Goal: Transaction & Acquisition: Download file/media

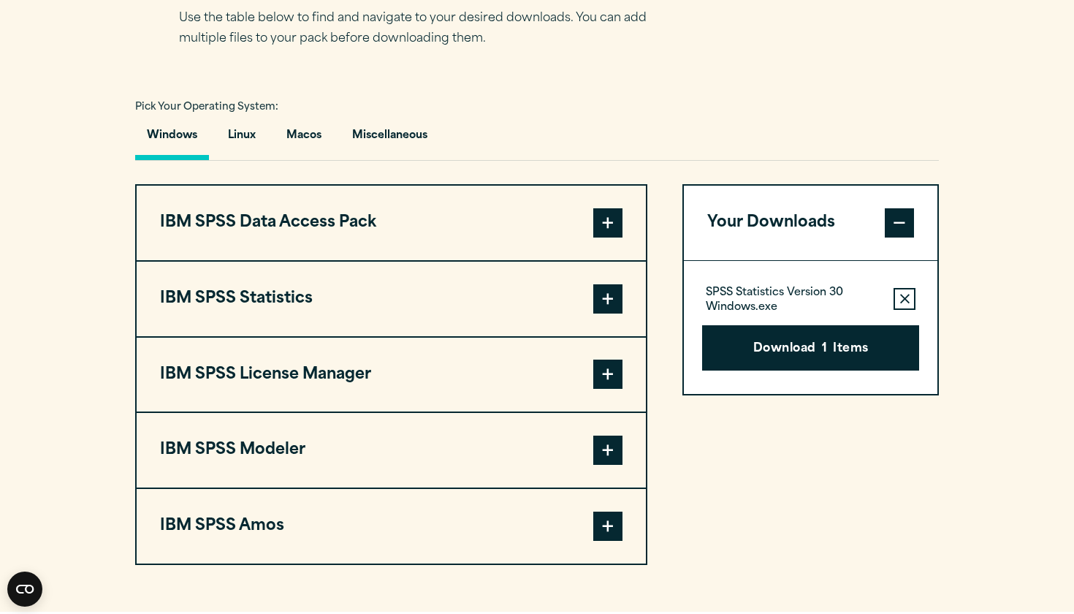
scroll to position [999, 0]
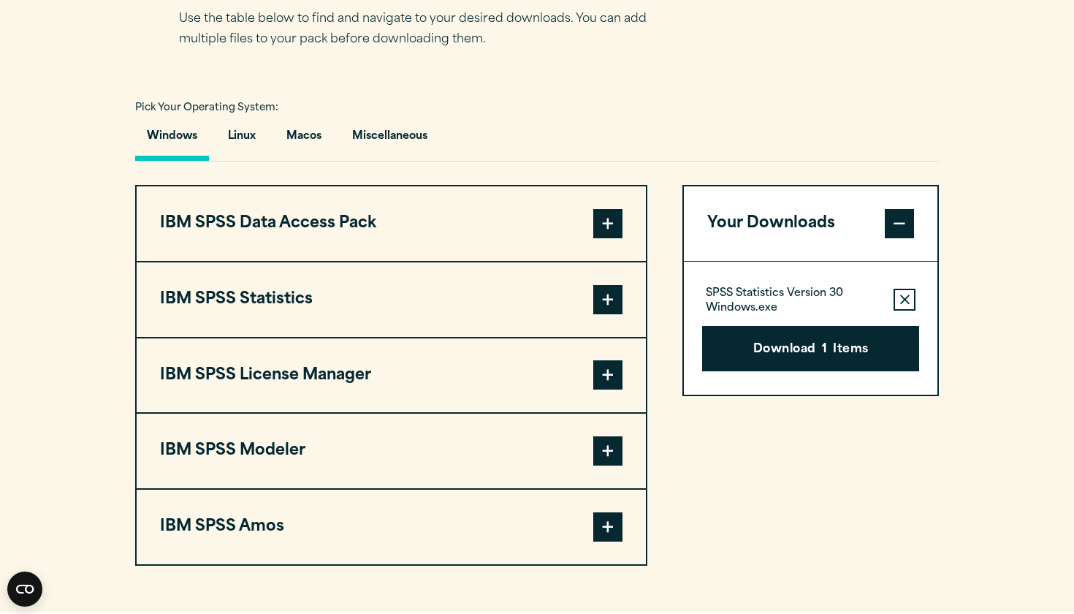
click at [610, 301] on span at bounding box center [607, 299] width 29 height 29
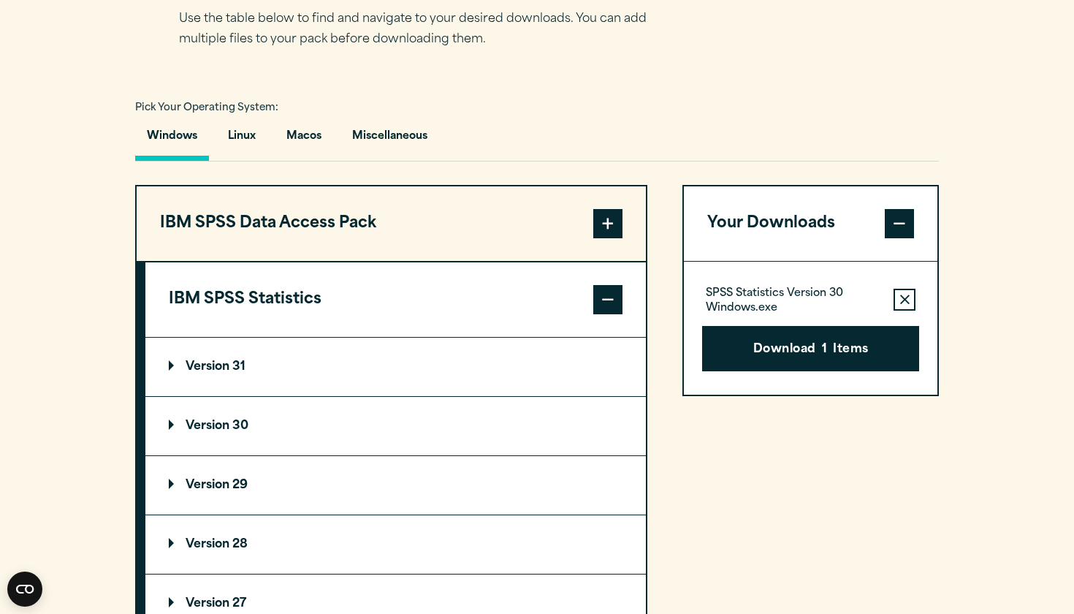
click at [246, 363] on p "Version 31" at bounding box center [207, 367] width 77 height 12
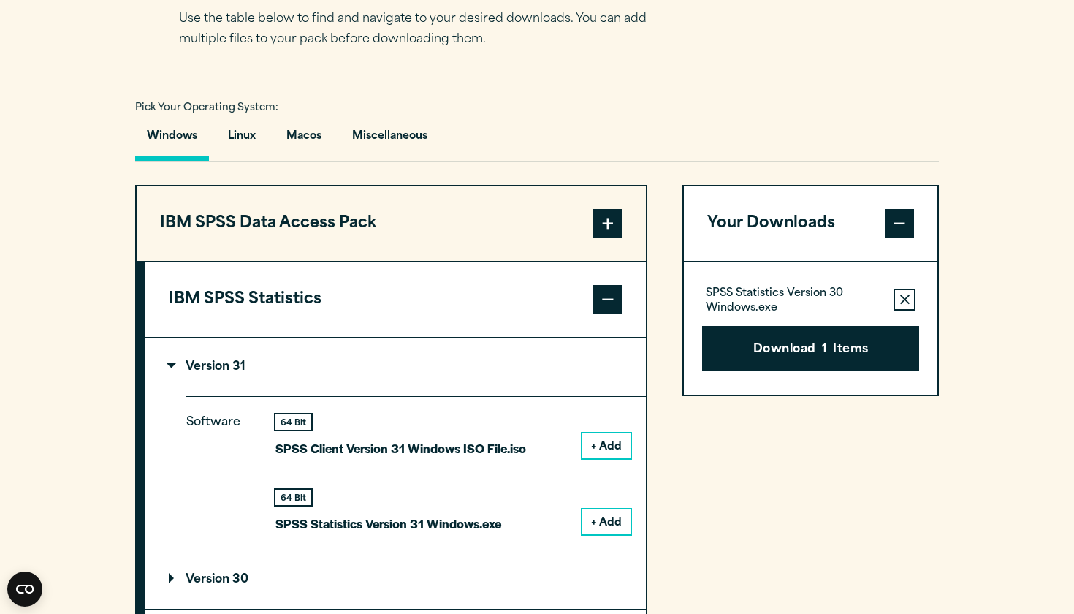
scroll to position [1019, 0]
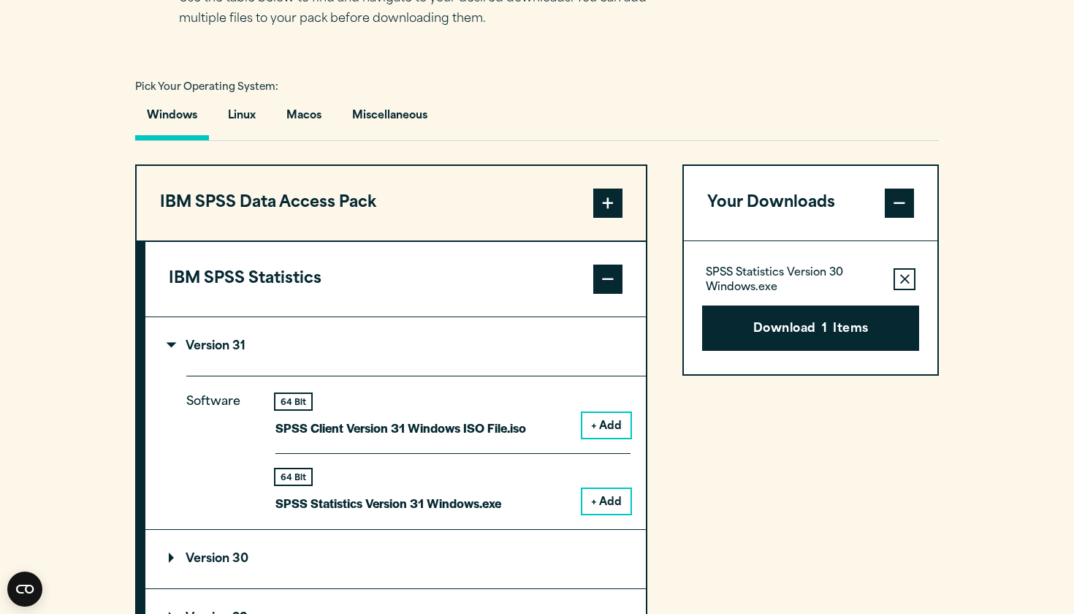
click at [599, 428] on button "+ Add" at bounding box center [606, 425] width 48 height 25
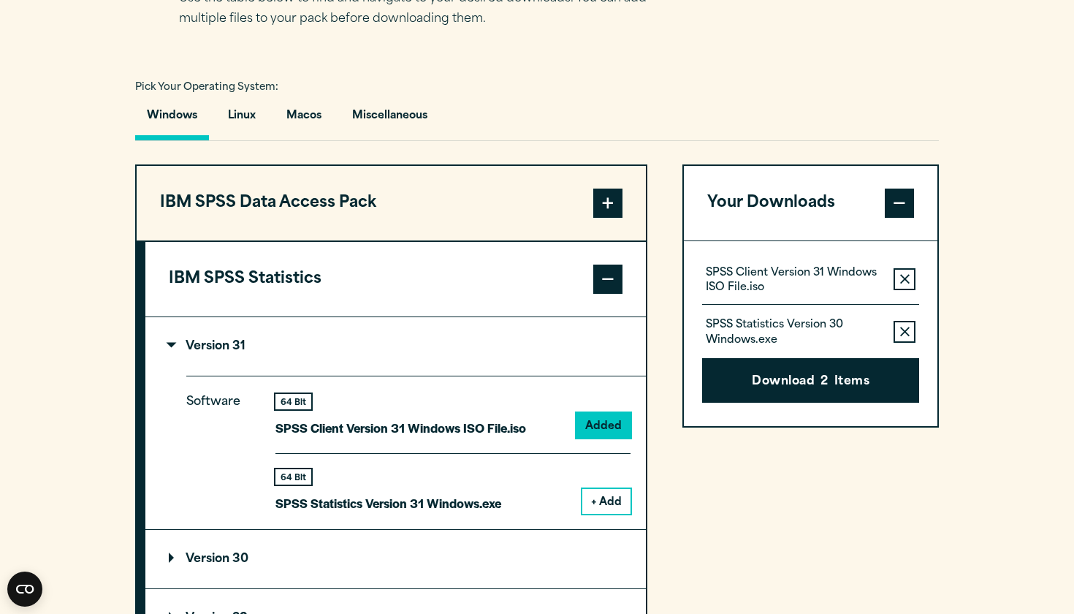
click at [907, 332] on icon "button" at bounding box center [905, 332] width 10 height 10
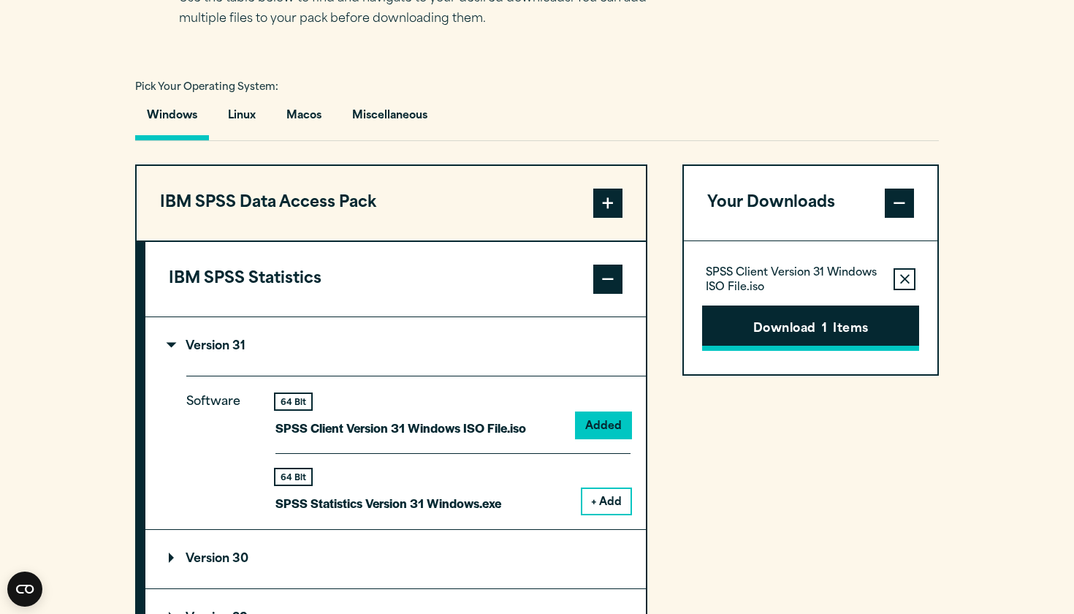
click at [860, 333] on button "Download 1 Items" at bounding box center [810, 327] width 217 height 45
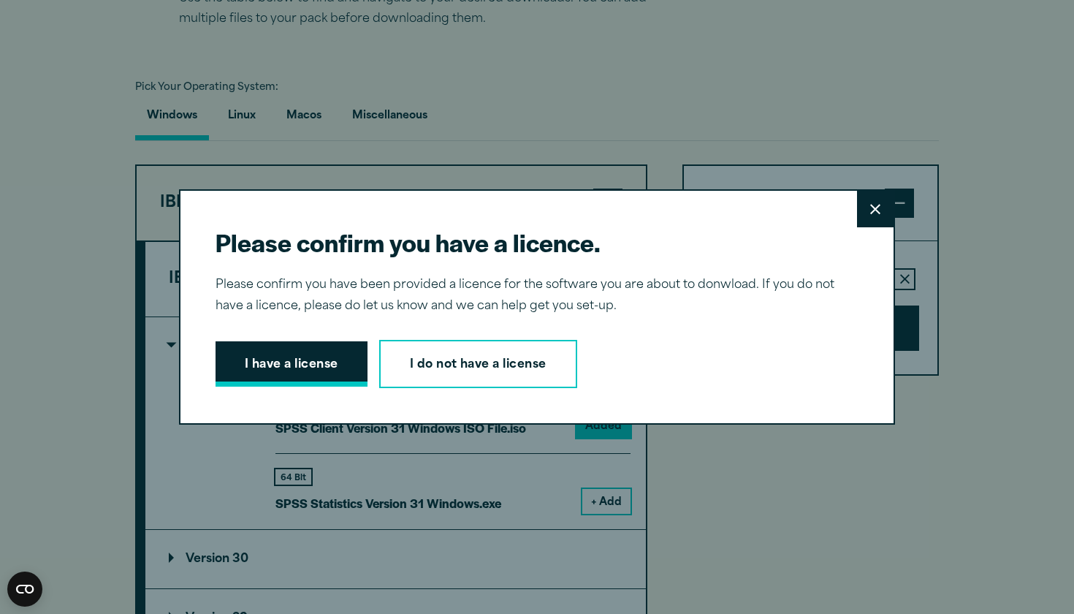
click at [303, 362] on button "I have a license" at bounding box center [292, 363] width 152 height 45
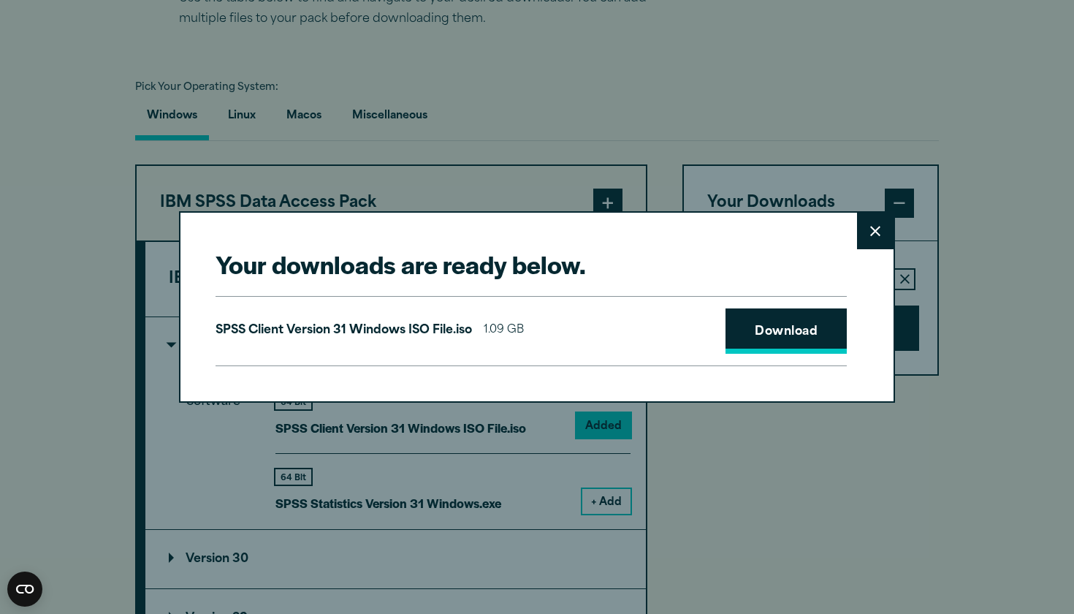
click at [810, 320] on link "Download" at bounding box center [786, 330] width 121 height 45
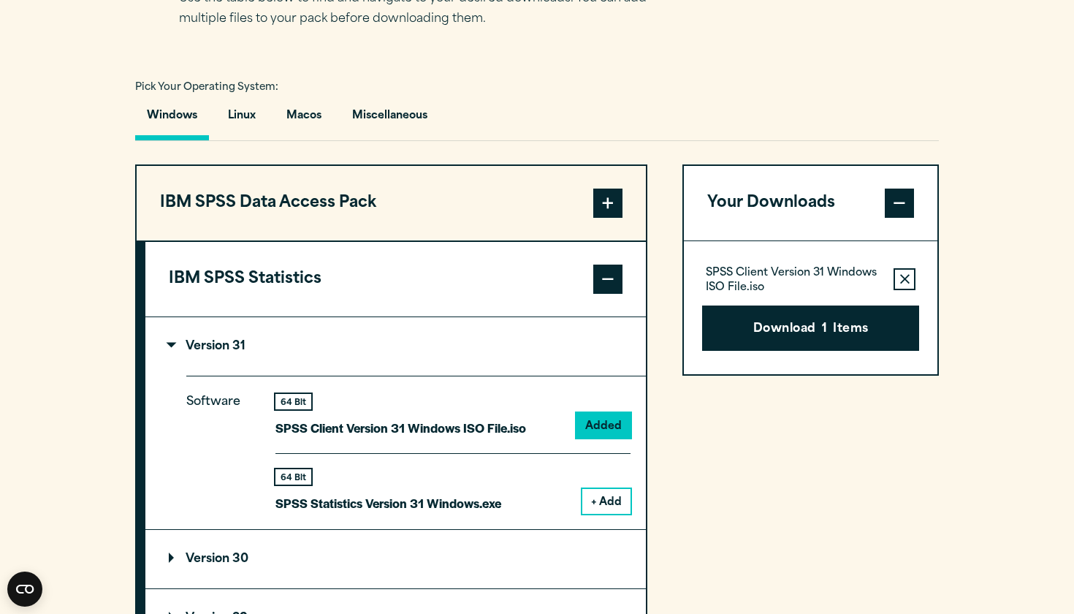
click at [1060, 490] on div "Your downloads are ready below. Close SPSS Client Version 31 Windows ISO File.i…" at bounding box center [537, 307] width 1074 height 614
click at [973, 77] on section "Select your software downloads Use the table below to find and navigate to your…" at bounding box center [537, 497] width 1074 height 1209
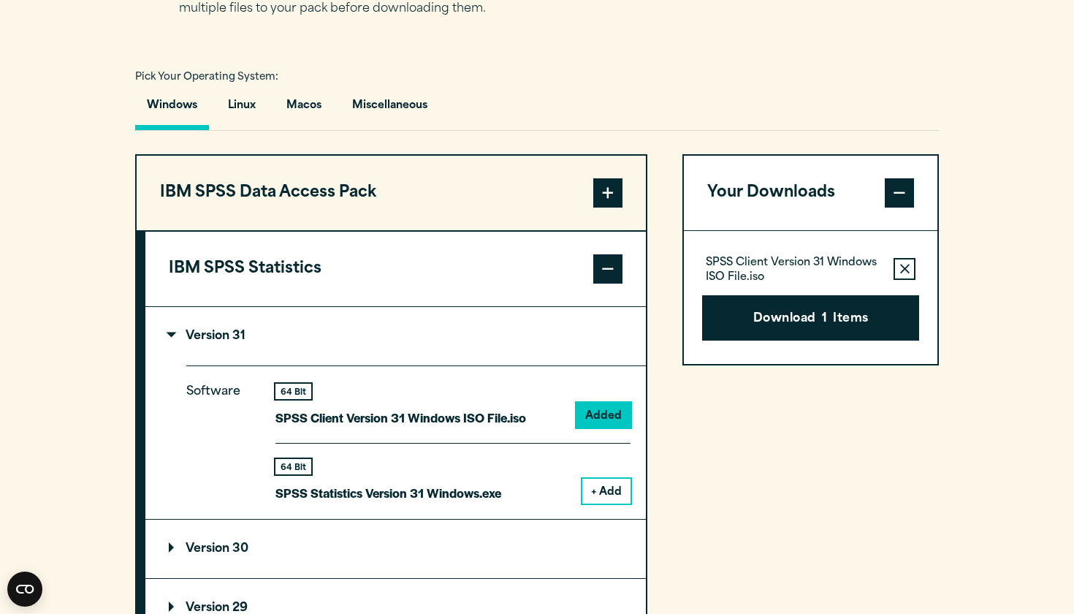
scroll to position [1047, 0]
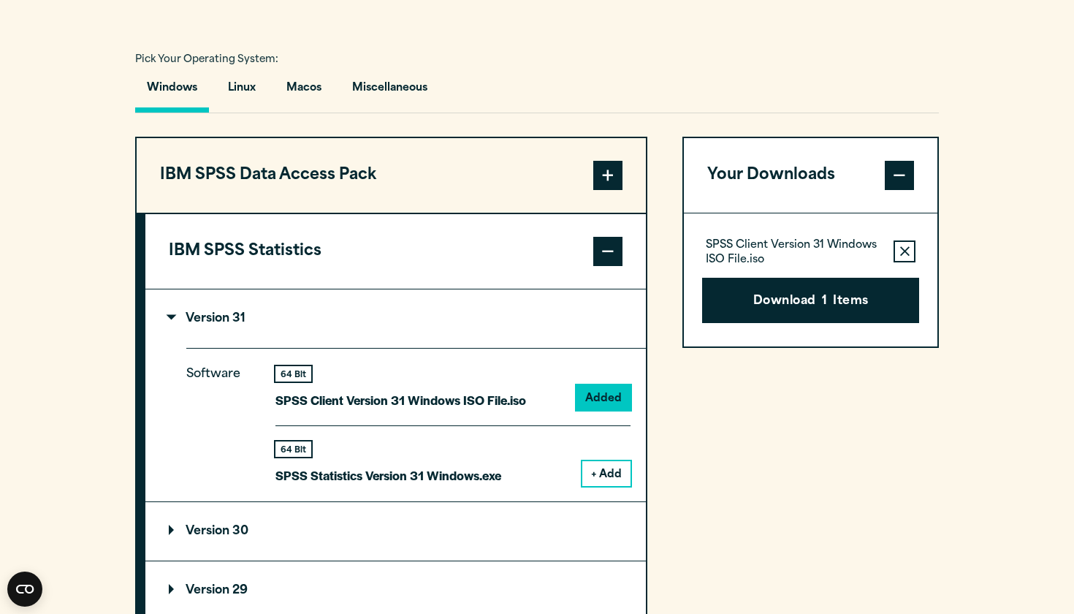
click at [346, 319] on summary "Version 31" at bounding box center [395, 318] width 501 height 58
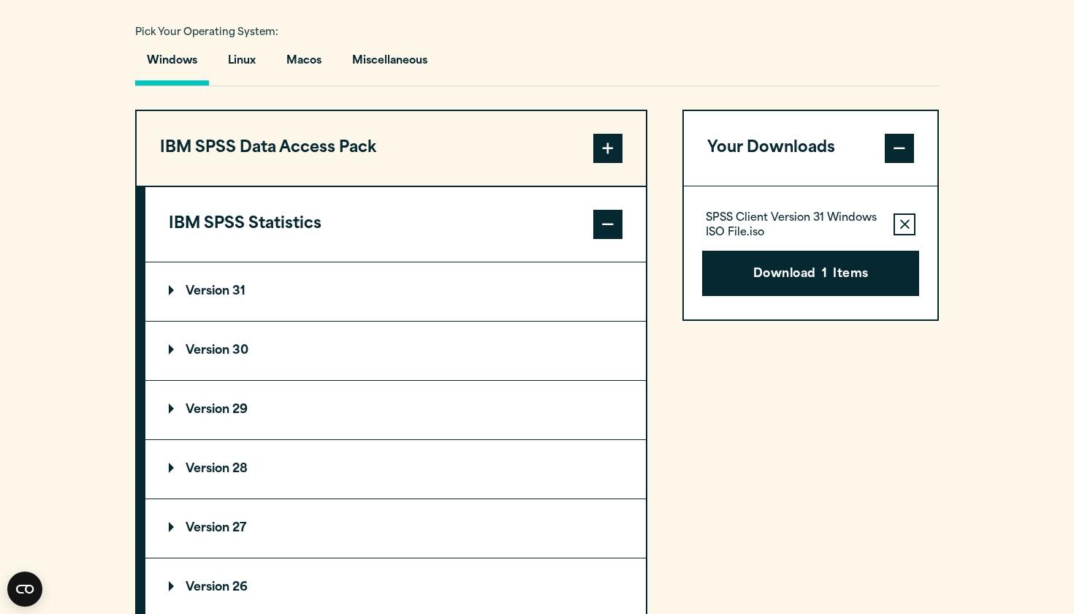
scroll to position [1084, 0]
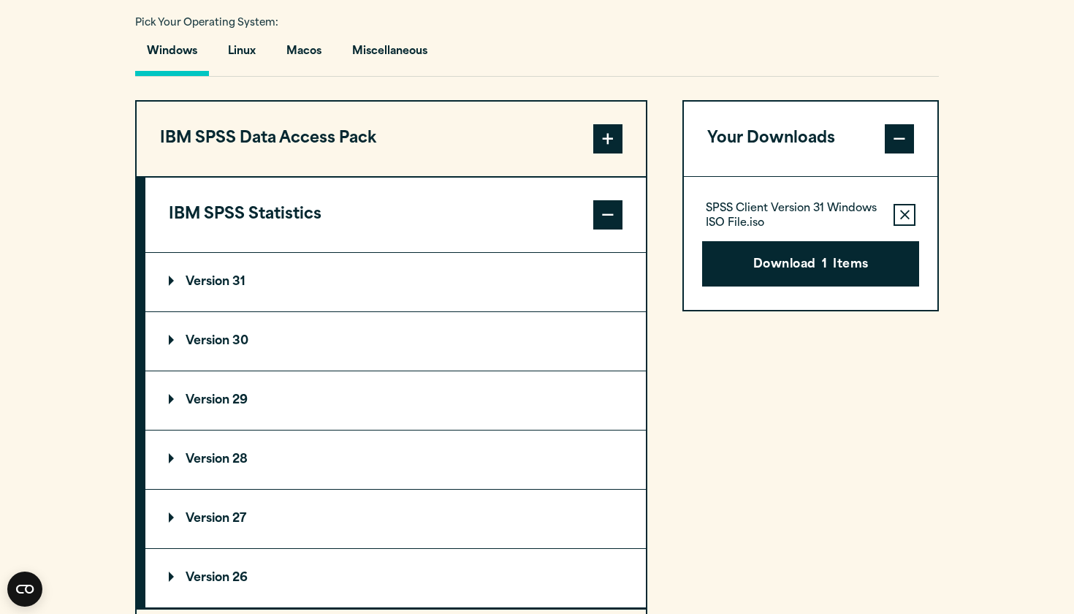
click at [286, 349] on summary "Version 30" at bounding box center [395, 341] width 501 height 58
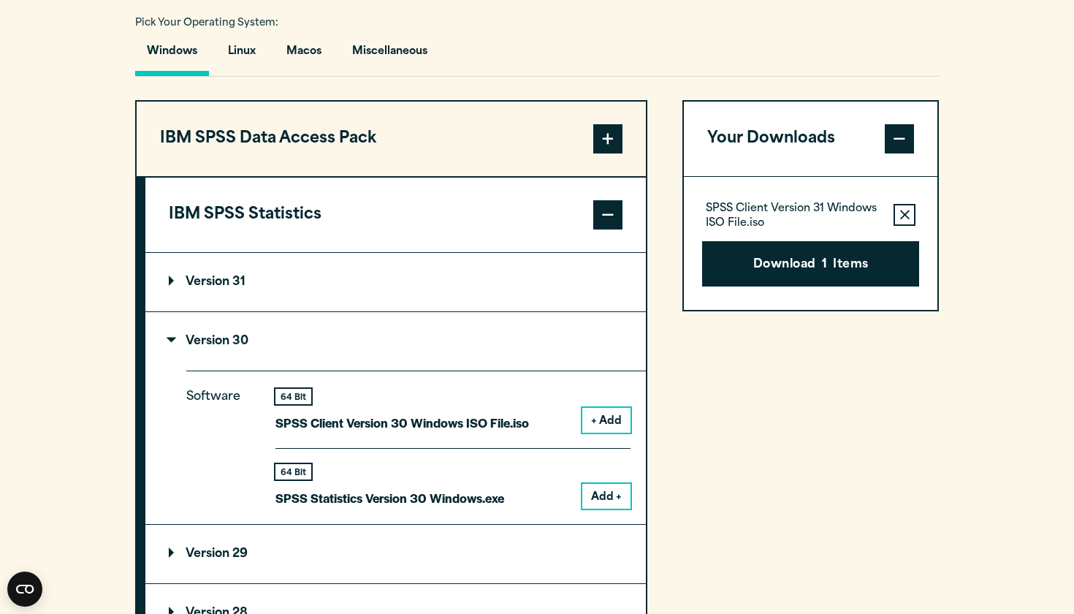
click at [901, 212] on icon "button" at bounding box center [905, 215] width 10 height 10
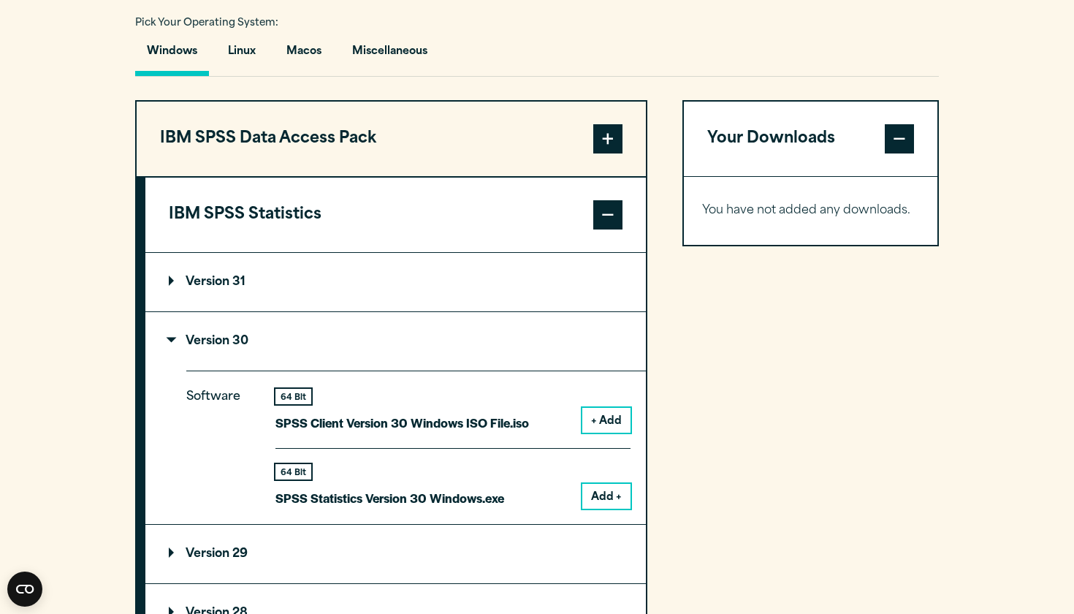
click at [603, 410] on button "+ Add" at bounding box center [606, 420] width 48 height 25
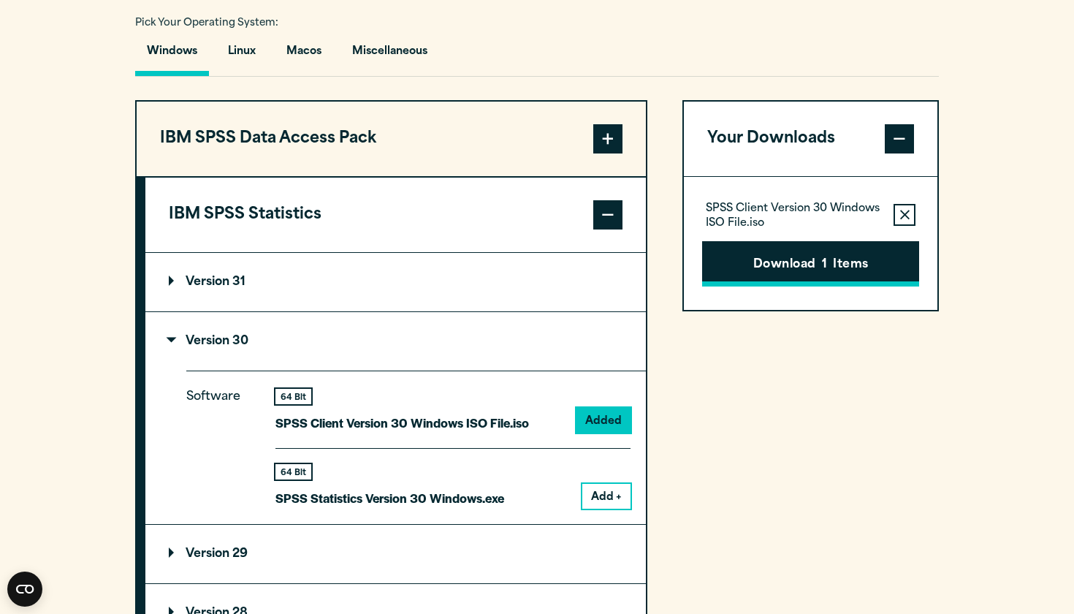
click at [794, 262] on button "Download 1 Items" at bounding box center [810, 263] width 217 height 45
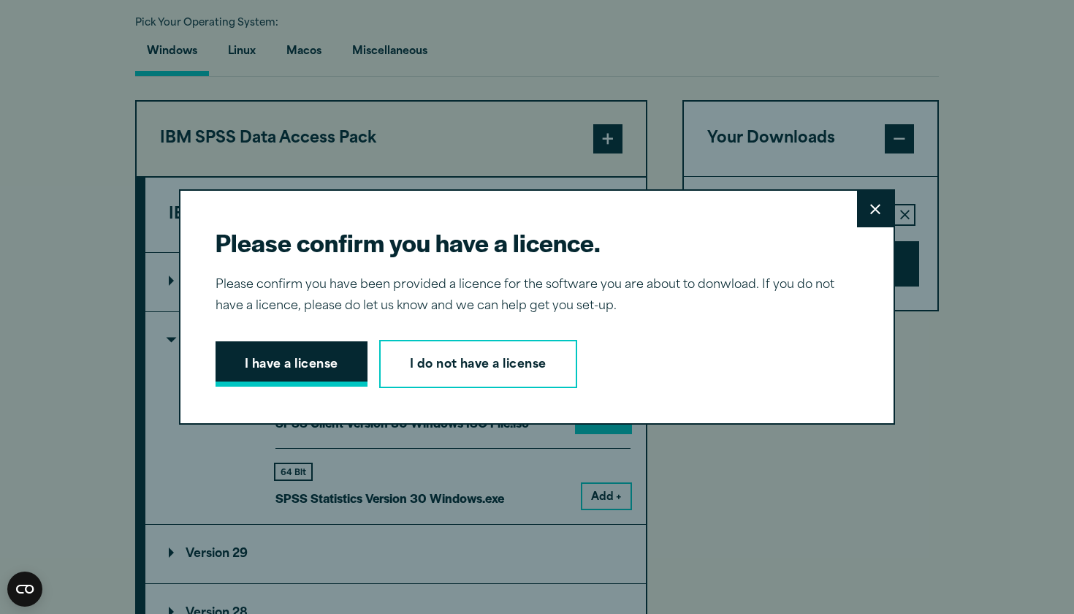
click at [334, 364] on button "I have a license" at bounding box center [292, 363] width 152 height 45
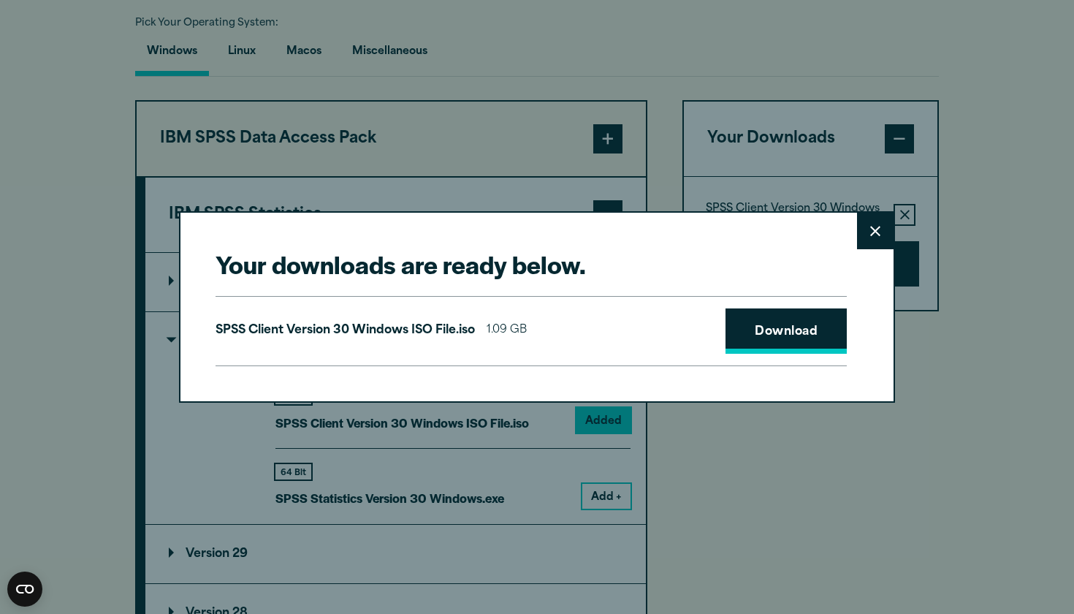
click at [781, 330] on link "Download" at bounding box center [786, 330] width 121 height 45
drag, startPoint x: 916, startPoint y: 613, endPoint x: 1044, endPoint y: 522, distance: 157.8
click at [1044, 522] on div "Your downloads are ready below. Close SPSS Client Version 30 Windows ISO File.i…" at bounding box center [537, 307] width 1074 height 614
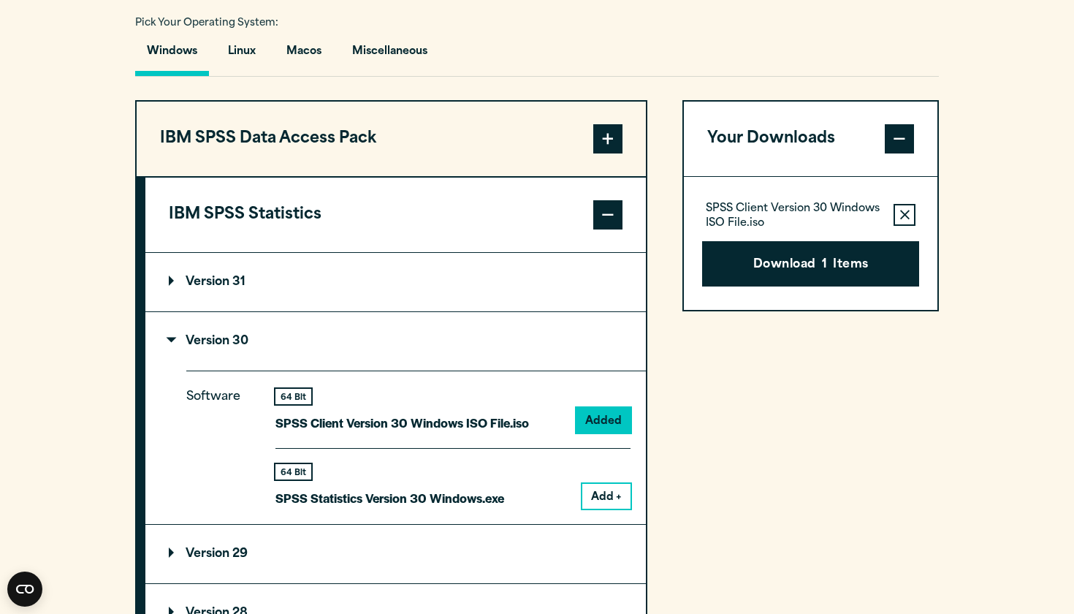
click at [1006, 114] on section "Select your software downloads Use the table below to find and navigate to your…" at bounding box center [537, 432] width 1074 height 1209
click at [451, 7] on section "Select your software downloads Use the table below to find and navigate to your…" at bounding box center [537, 432] width 1074 height 1209
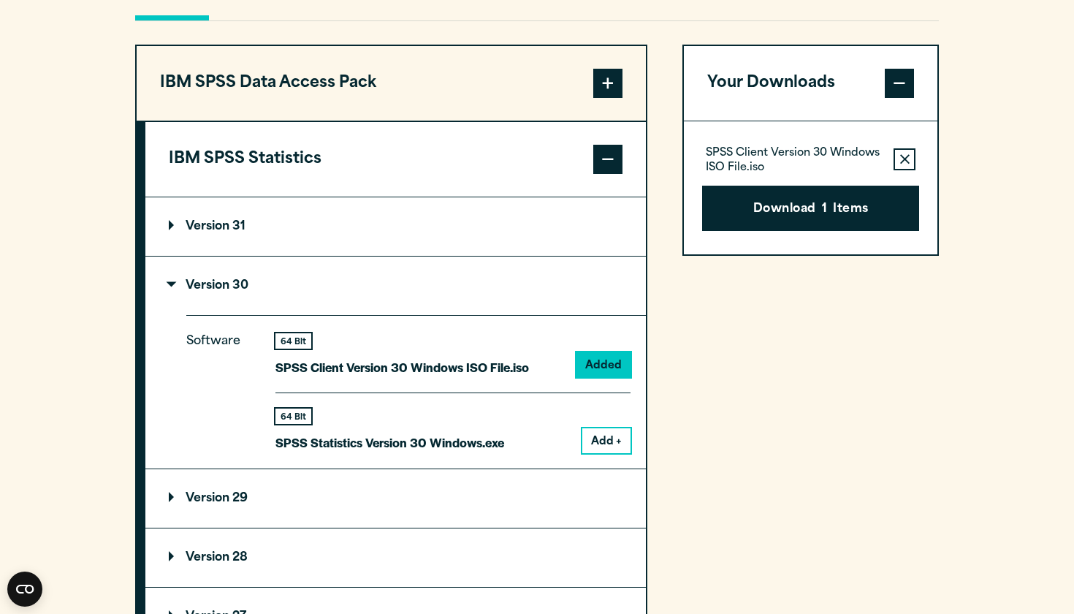
scroll to position [1149, 0]
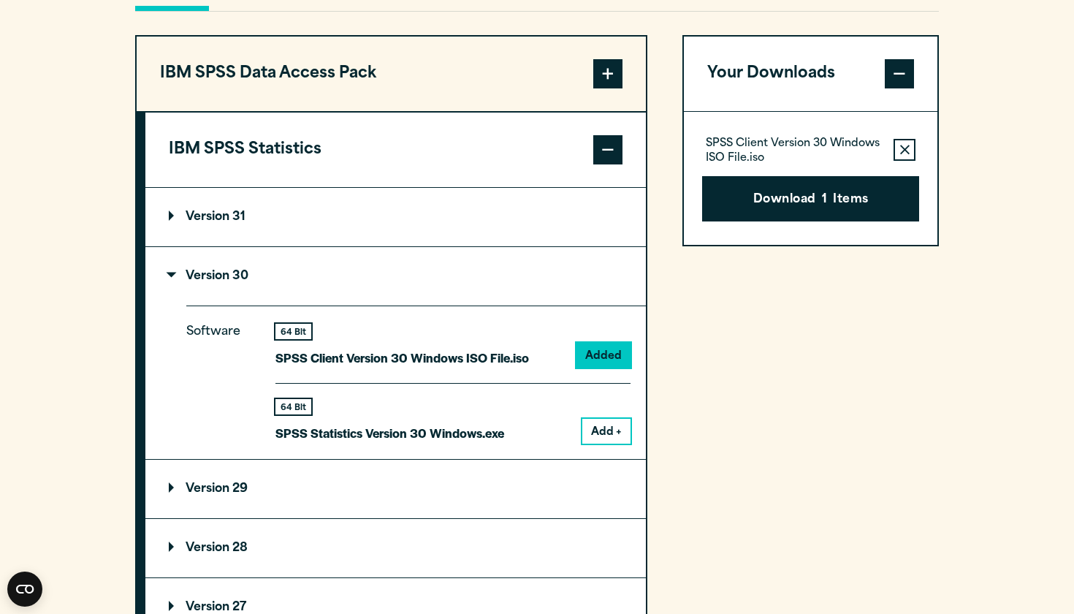
click at [906, 154] on icon "button" at bounding box center [905, 150] width 10 height 10
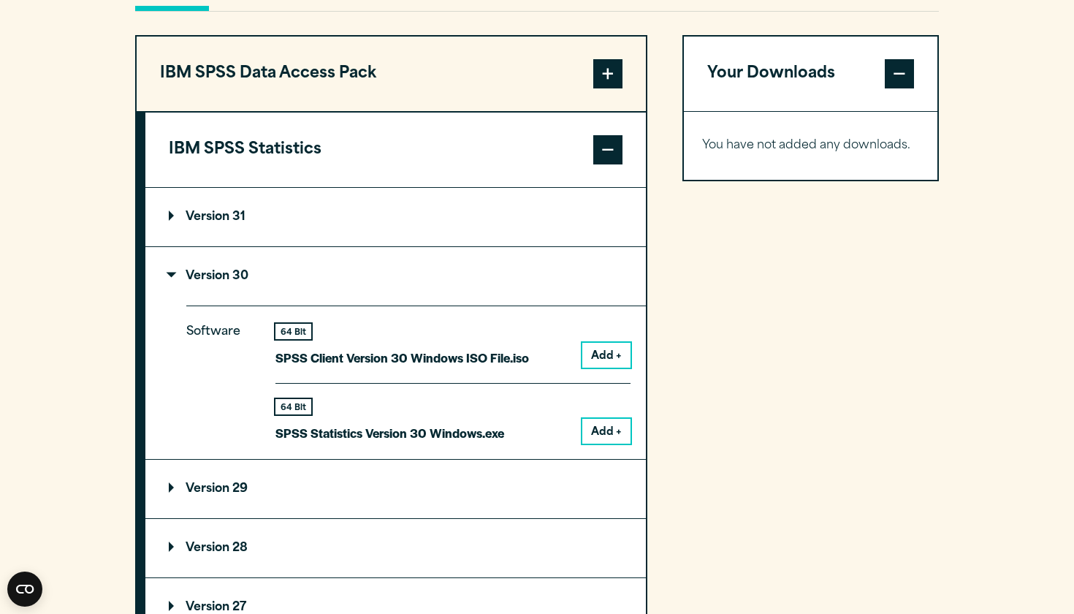
click at [609, 419] on button "Add +" at bounding box center [606, 431] width 48 height 25
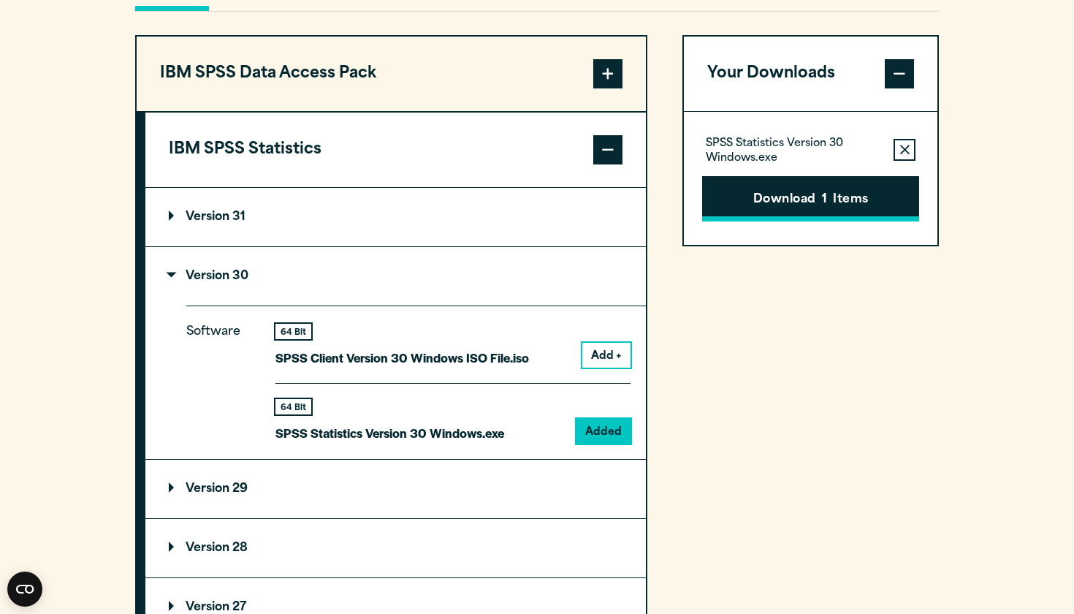
click at [835, 195] on button "Download 1 Items" at bounding box center [810, 198] width 217 height 45
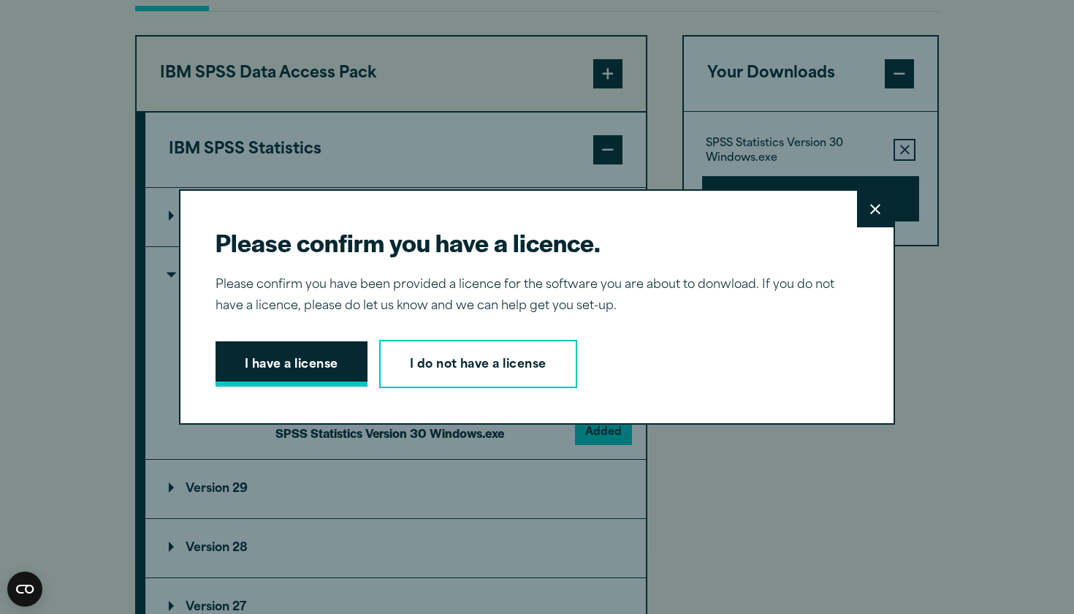
click at [319, 358] on button "I have a license" at bounding box center [292, 363] width 152 height 45
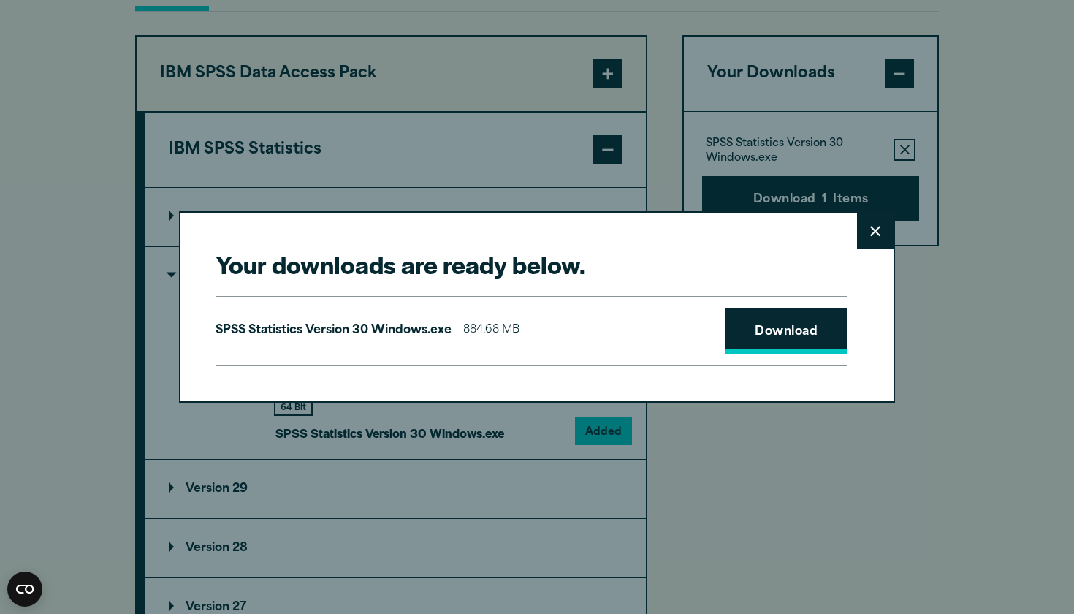
click at [756, 332] on link "Download" at bounding box center [786, 330] width 121 height 45
click at [878, 227] on icon at bounding box center [875, 231] width 10 height 11
